Goal: Book appointment/travel/reservation

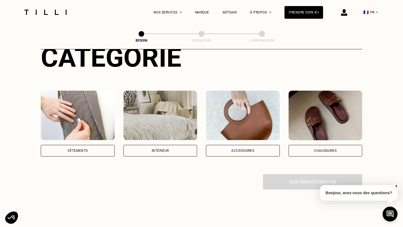
scroll to position [93, 0]
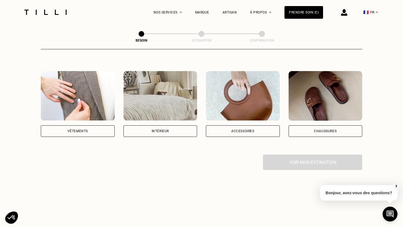
click at [87, 130] on div "Vêtements" at bounding box center [78, 131] width 20 height 3
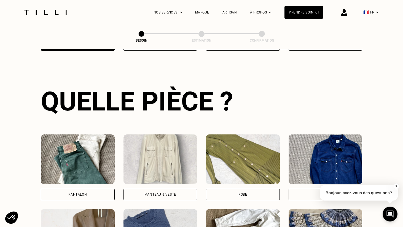
scroll to position [187, 0]
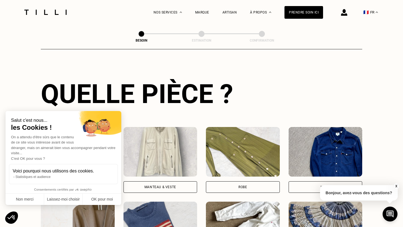
click at [163, 186] on div "Manteau & Veste" at bounding box center [161, 187] width 32 height 3
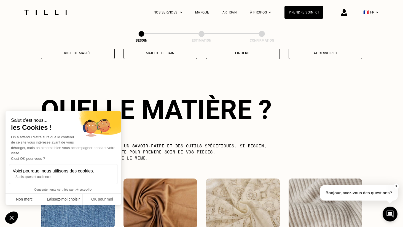
scroll to position [479, 0]
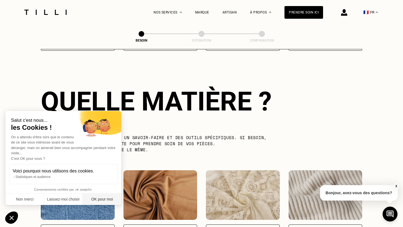
click at [100, 200] on button "OK pour moi" at bounding box center [102, 200] width 39 height 12
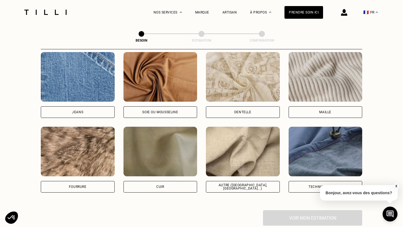
scroll to position [597, 0]
click at [241, 184] on div "Autre ([GEOGRAPHIC_DATA], [GEOGRAPHIC_DATA]...)" at bounding box center [243, 187] width 65 height 7
select select "FR"
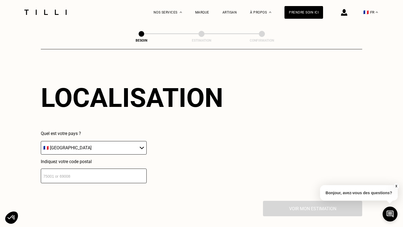
scroll to position [744, 0]
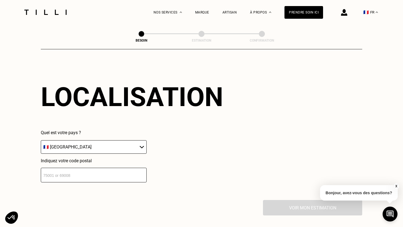
click at [108, 172] on input "number" at bounding box center [94, 175] width 106 height 15
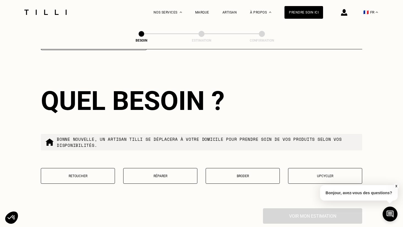
scroll to position [876, 0]
type input "92200"
click at [397, 186] on button "X" at bounding box center [397, 186] width 6 height 6
click at [89, 173] on button "Retoucher" at bounding box center [78, 176] width 74 height 16
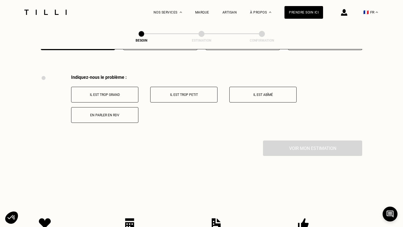
scroll to position [1017, 0]
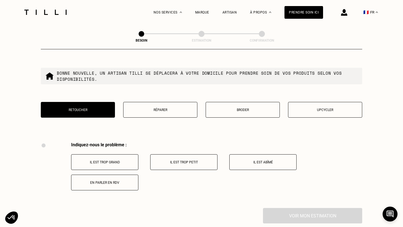
click at [158, 112] on button "Réparer" at bounding box center [160, 110] width 74 height 16
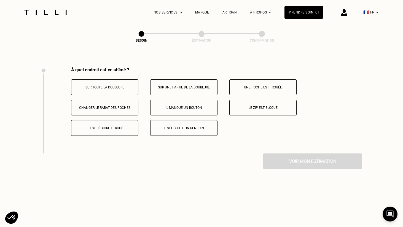
click at [193, 106] on p "Il manque un bouton" at bounding box center [183, 108] width 61 height 4
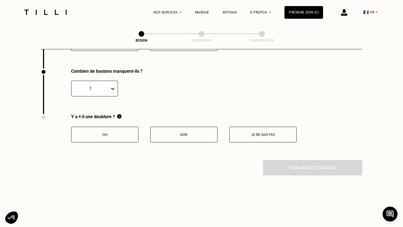
scroll to position [1104, 0]
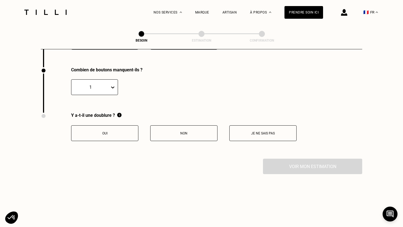
click at [104, 85] on div "1" at bounding box center [90, 87] width 33 height 5
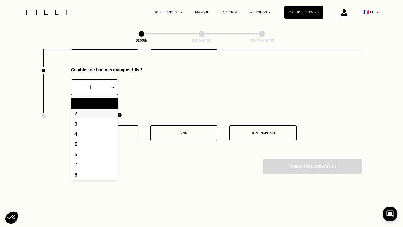
click at [97, 110] on div "2" at bounding box center [94, 114] width 47 height 10
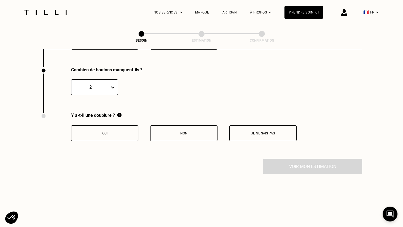
click at [248, 134] on button "Je ne sais pas" at bounding box center [263, 134] width 67 height 16
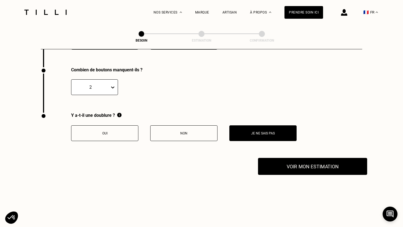
click at [292, 159] on button "Voir mon estimation" at bounding box center [312, 166] width 109 height 17
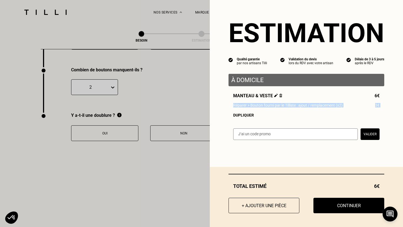
drag, startPoint x: 233, startPoint y: 107, endPoint x: 291, endPoint y: 109, distance: 57.4
click at [291, 109] on div "Manteau & veste 6€ Réparer > Bouton fourni par le Tilliste : ajout / remplaceme…" at bounding box center [307, 105] width 156 height 24
click at [300, 112] on div "Manteau & veste 6€ Réparer > Bouton fourni par le Tilliste : ajout / remplaceme…" at bounding box center [307, 105] width 156 height 24
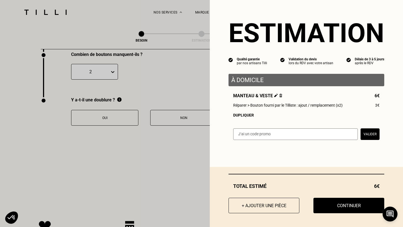
scroll to position [1119, 0]
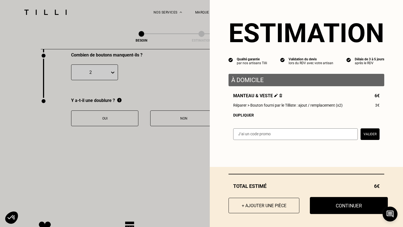
click at [330, 207] on button "Continuer" at bounding box center [349, 205] width 78 height 17
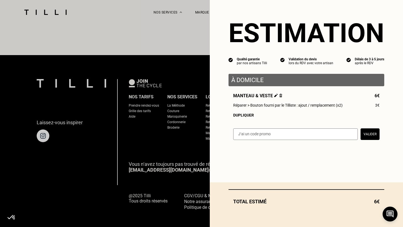
select select "FR"
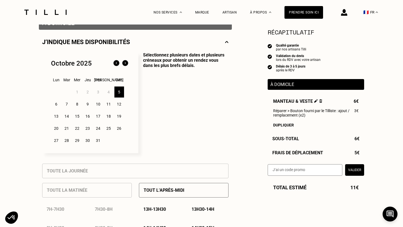
scroll to position [113, 0]
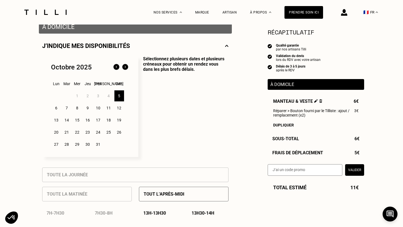
click at [118, 99] on div "5" at bounding box center [119, 95] width 10 height 11
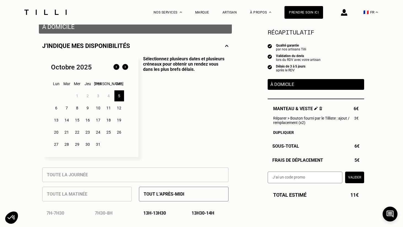
click at [170, 110] on p "Sélectionnez plusieurs dates et plusieurs créneaux pour obtenir un rendez vous …" at bounding box center [183, 106] width 90 height 101
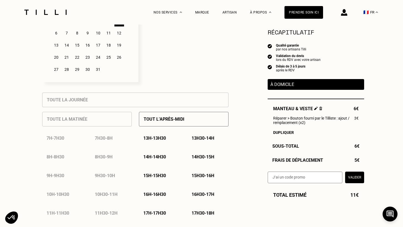
scroll to position [201, 0]
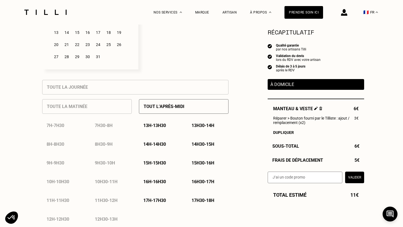
click at [160, 128] on p "13h - 13h30" at bounding box center [154, 125] width 23 height 5
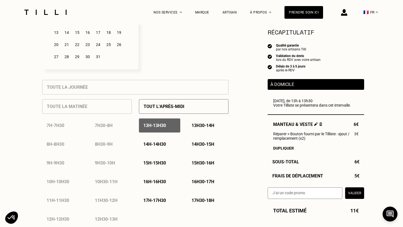
click at [163, 129] on div "13h - 13h30" at bounding box center [159, 126] width 41 height 14
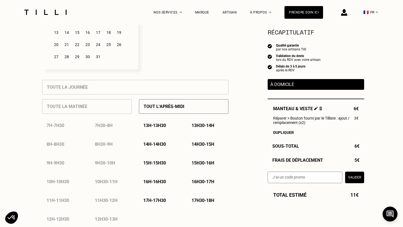
click at [196, 200] on p "17h30 - 18h" at bounding box center [203, 200] width 23 height 5
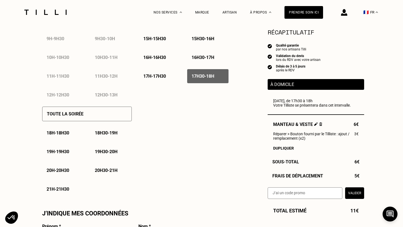
scroll to position [353, 0]
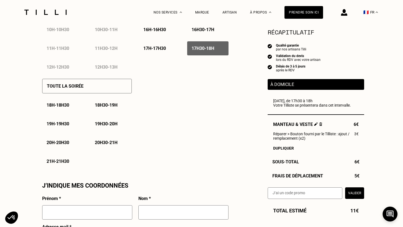
click at [54, 162] on p "21h - 21h30" at bounding box center [58, 161] width 23 height 5
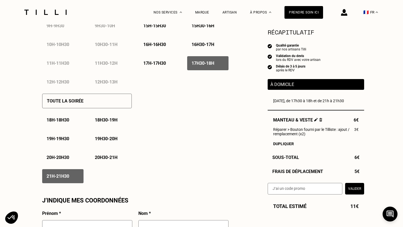
scroll to position [338, 0]
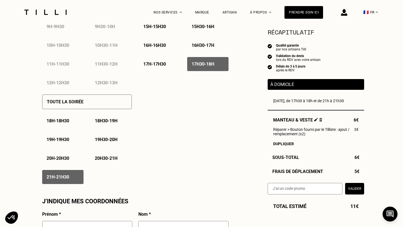
click at [202, 63] on p "17h30 - 18h" at bounding box center [203, 64] width 23 height 5
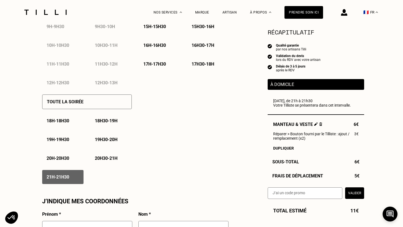
click at [202, 63] on p "17h30 - 18h" at bounding box center [203, 64] width 23 height 5
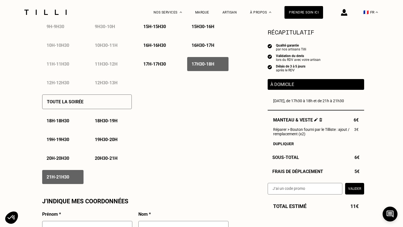
click at [202, 63] on p "17h30 - 18h" at bounding box center [203, 64] width 23 height 5
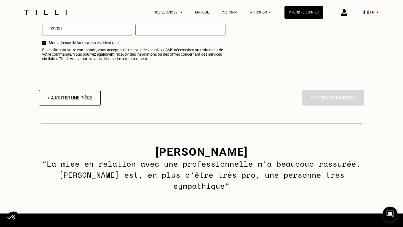
scroll to position [717, 0]
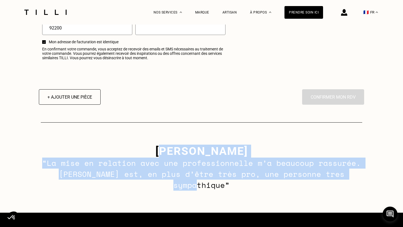
drag, startPoint x: 121, startPoint y: 152, endPoint x: 374, endPoint y: 182, distance: 254.7
click at [374, 182] on div "[PERSON_NAME] - tilliste Mélina “La mise en relation avec une professionnelle m…" at bounding box center [201, 168] width 403 height 90
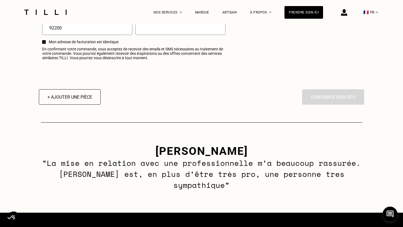
click at [366, 181] on div "[PERSON_NAME] - tilliste Mélina “La mise en relation avec une professionnelle m…" at bounding box center [201, 168] width 403 height 90
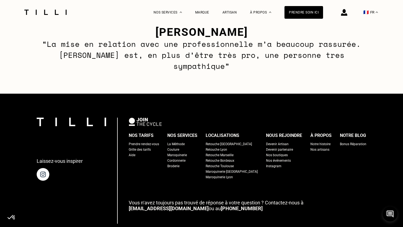
scroll to position [870, 0]
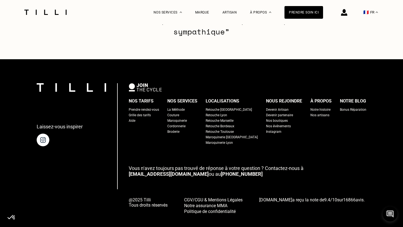
click at [145, 113] on div "Grille des tarifs" at bounding box center [140, 116] width 22 height 6
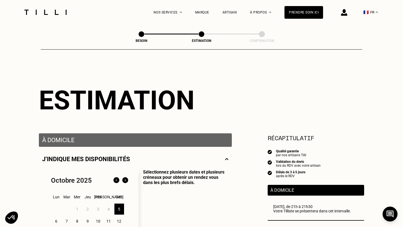
select select "FR"
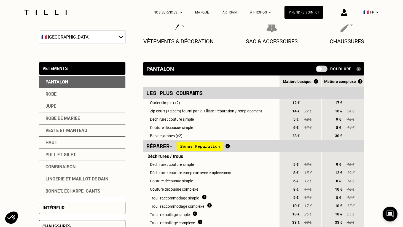
scroll to position [88, 0]
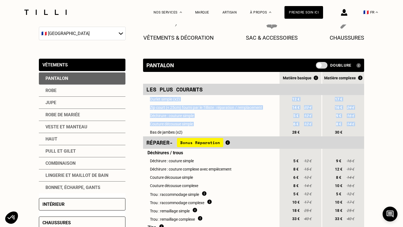
drag, startPoint x: 151, startPoint y: 100, endPoint x: 265, endPoint y: 129, distance: 117.1
click at [263, 129] on td "Bas de jambes (x2)" at bounding box center [211, 132] width 136 height 8
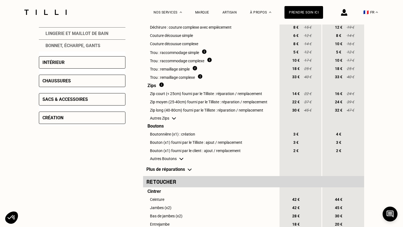
scroll to position [231, 0]
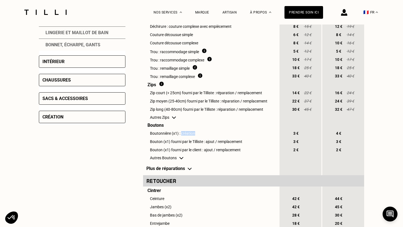
drag, startPoint x: 182, startPoint y: 136, endPoint x: 214, endPoint y: 139, distance: 32.4
click at [214, 138] on td "Boutonnière (x1) : création" at bounding box center [211, 133] width 136 height 8
click at [211, 138] on td "Boutonnière (x1) : création" at bounding box center [211, 133] width 136 height 8
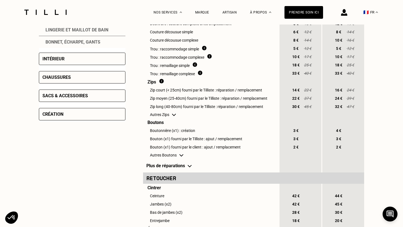
scroll to position [234, 0]
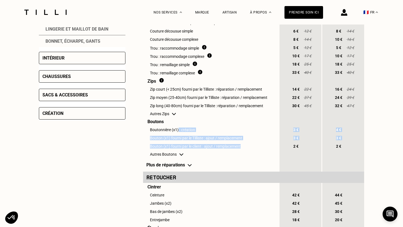
drag, startPoint x: 179, startPoint y: 130, endPoint x: 249, endPoint y: 151, distance: 72.9
click at [249, 151] on tbody "Les plus courants Ourlet simple (x2) 12 € 17 € Zip court (< 25cm) fourni par le…" at bounding box center [253, 212] width 221 height 550
click at [249, 150] on td "Bouton (x1) fourni par le client : ajout / remplacement" at bounding box center [211, 146] width 136 height 8
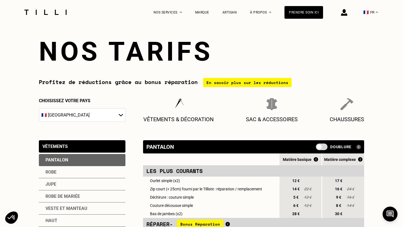
scroll to position [0, 0]
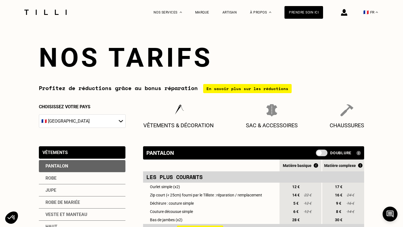
select select "FR"
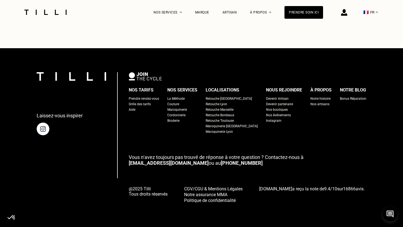
scroll to position [330, 0]
